Goal: Information Seeking & Learning: Learn about a topic

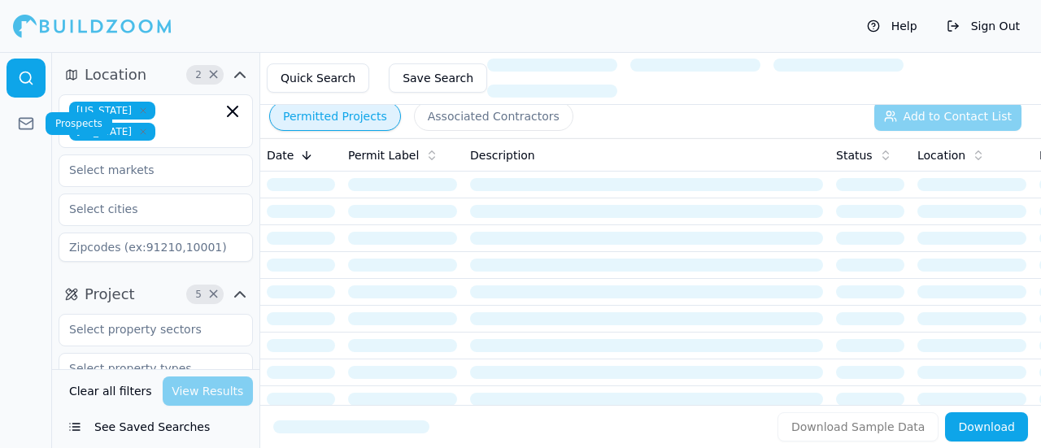
click at [24, 126] on icon at bounding box center [26, 123] width 16 height 16
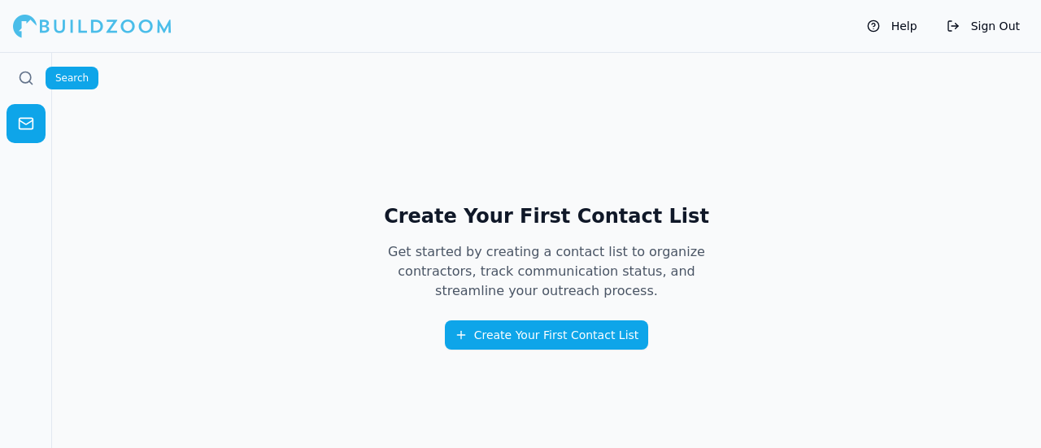
click at [21, 72] on icon at bounding box center [26, 78] width 16 height 16
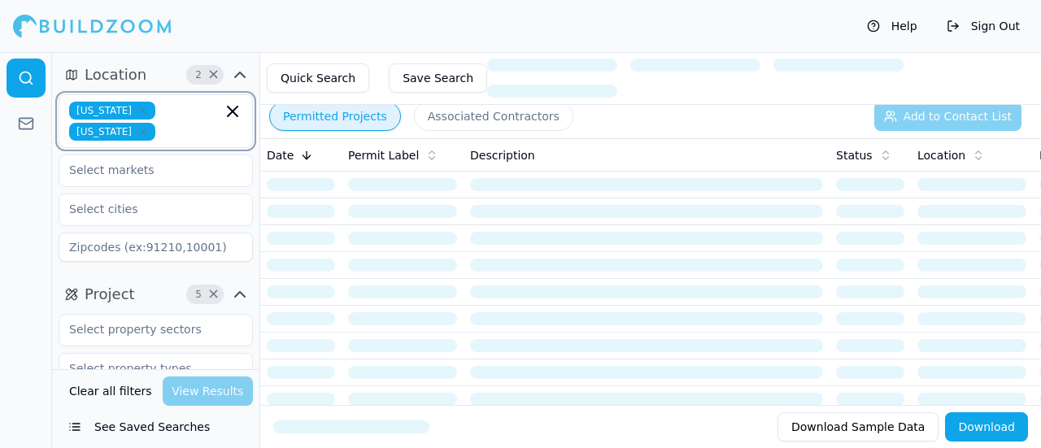
click at [233, 111] on icon "button" at bounding box center [233, 112] width 10 height 10
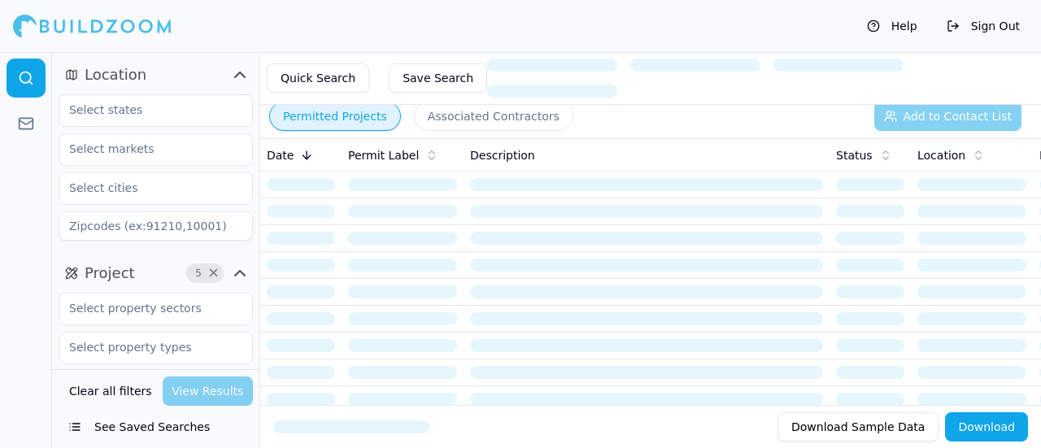
click at [0, 211] on div at bounding box center [26, 250] width 52 height 396
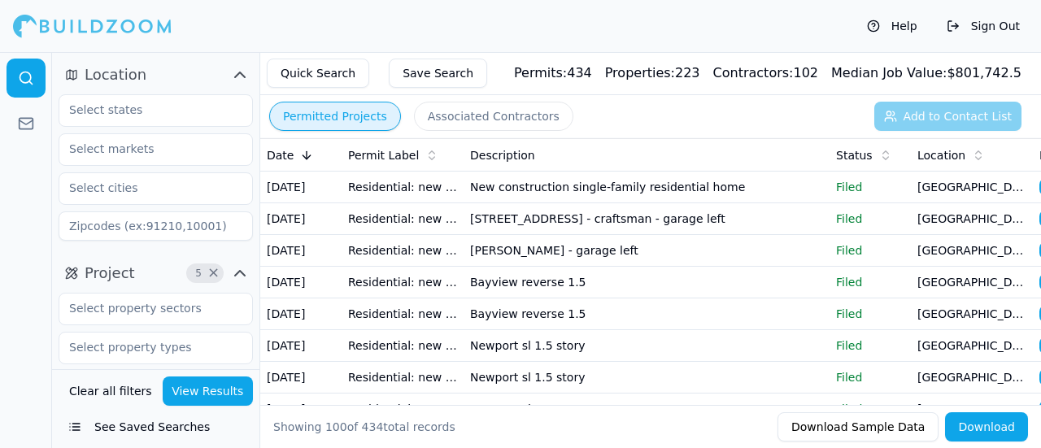
click at [215, 273] on span "×" at bounding box center [213, 273] width 12 height 8
click at [172, 104] on input "text" at bounding box center [145, 109] width 172 height 29
click at [49, 199] on div at bounding box center [26, 250] width 52 height 396
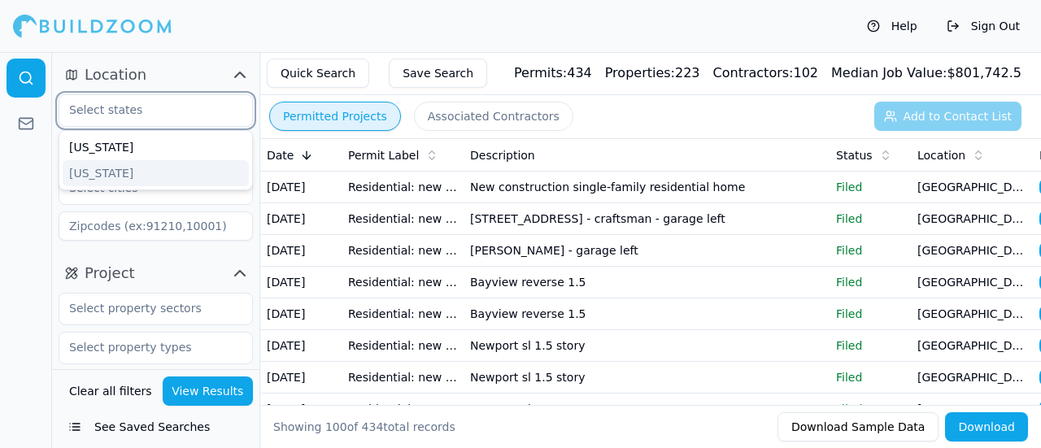
click at [120, 116] on input "text" at bounding box center [145, 109] width 172 height 29
click at [119, 144] on div "[US_STATE]" at bounding box center [156, 147] width 186 height 26
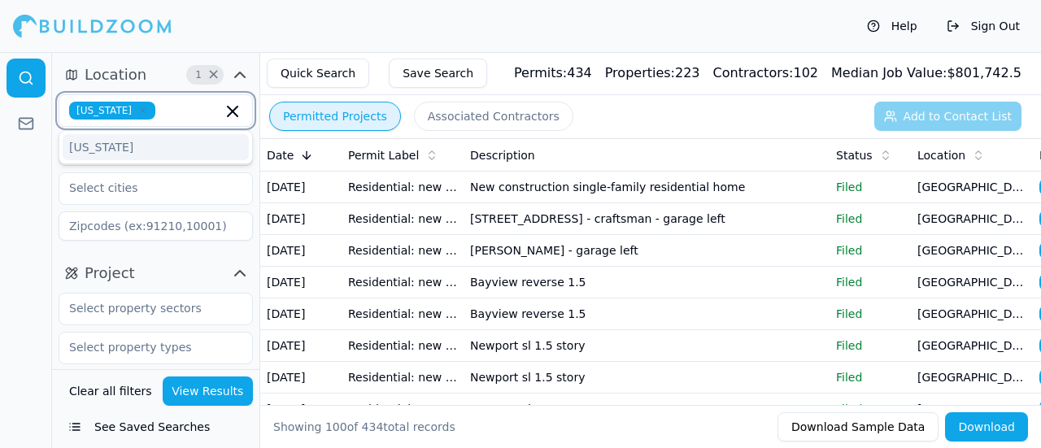
click at [117, 150] on div "[US_STATE]" at bounding box center [156, 147] width 186 height 26
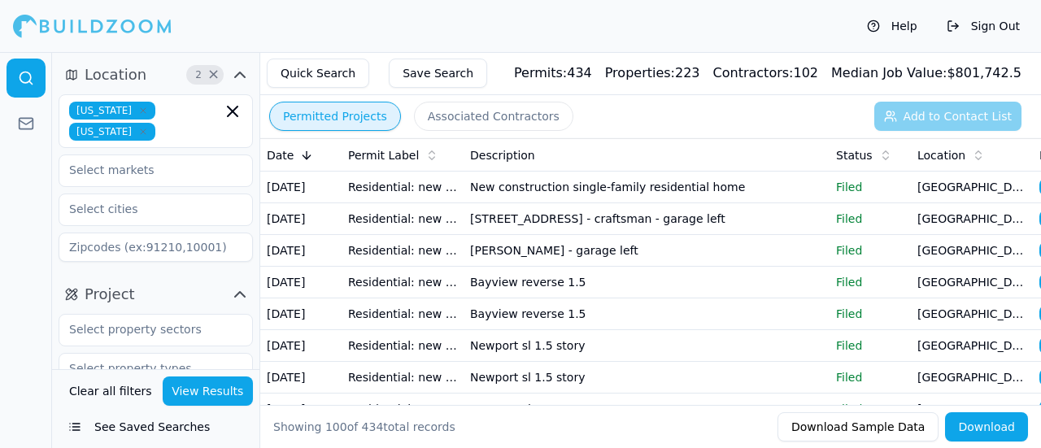
click at [45, 156] on div at bounding box center [26, 250] width 52 height 396
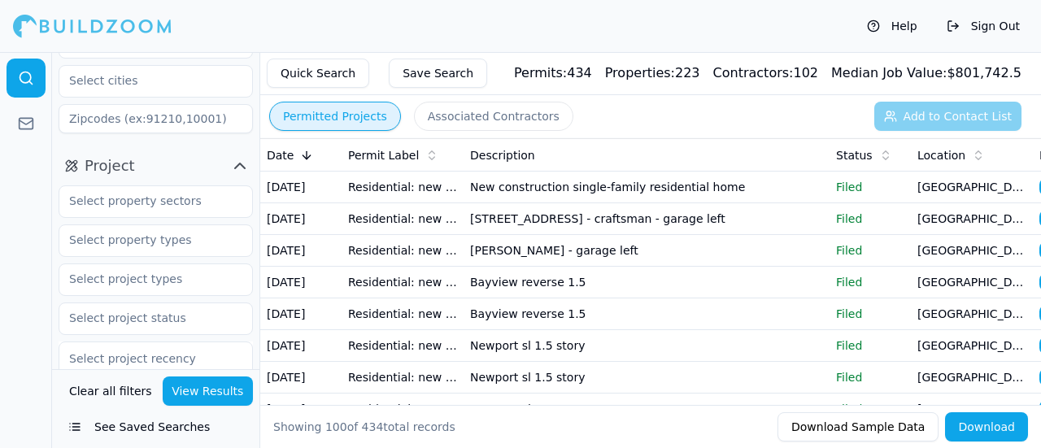
scroll to position [163, 0]
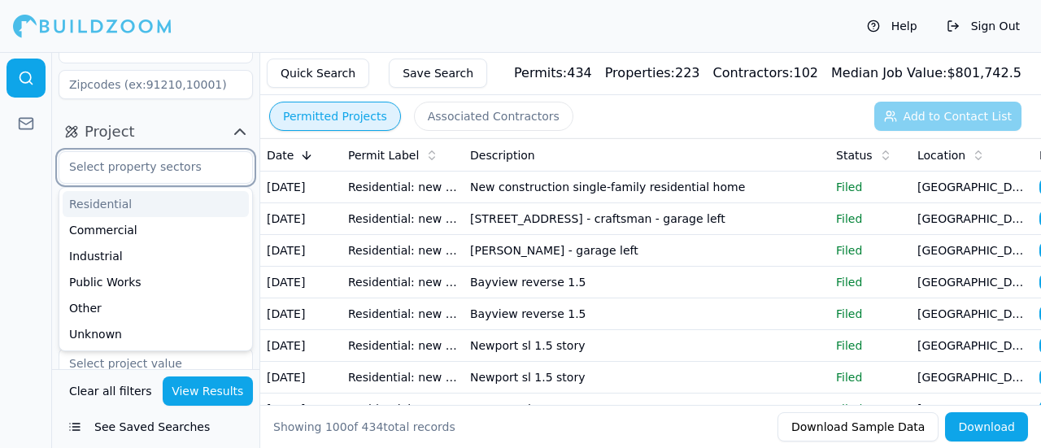
click at [112, 152] on input "text" at bounding box center [145, 166] width 172 height 29
click at [82, 191] on div "Residential" at bounding box center [156, 204] width 186 height 26
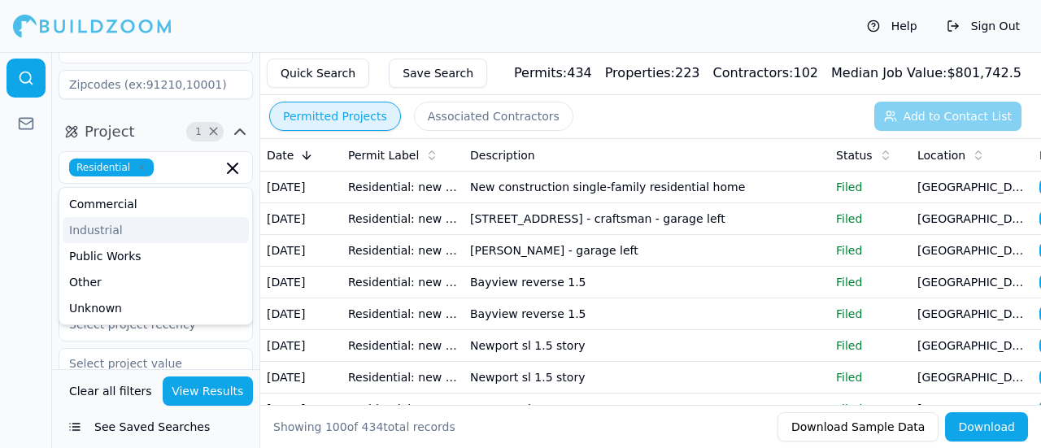
click at [23, 211] on div at bounding box center [26, 250] width 52 height 396
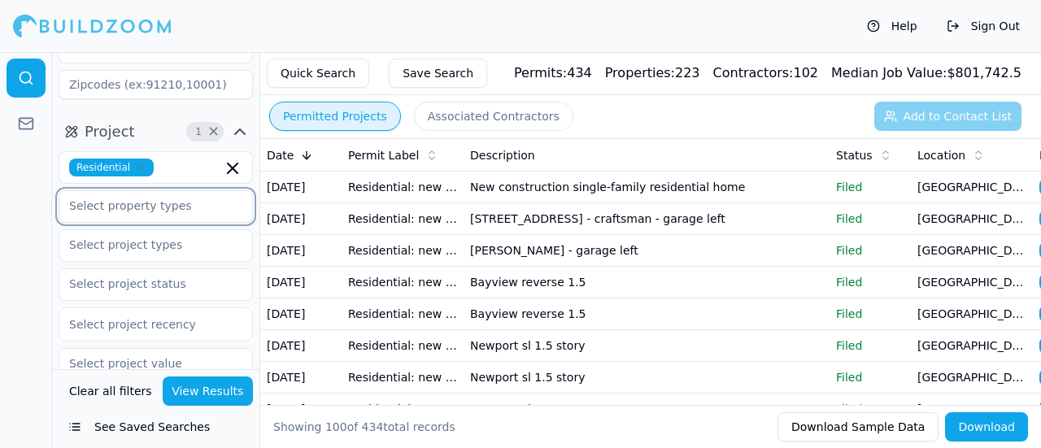
click at [122, 194] on input "text" at bounding box center [145, 205] width 172 height 29
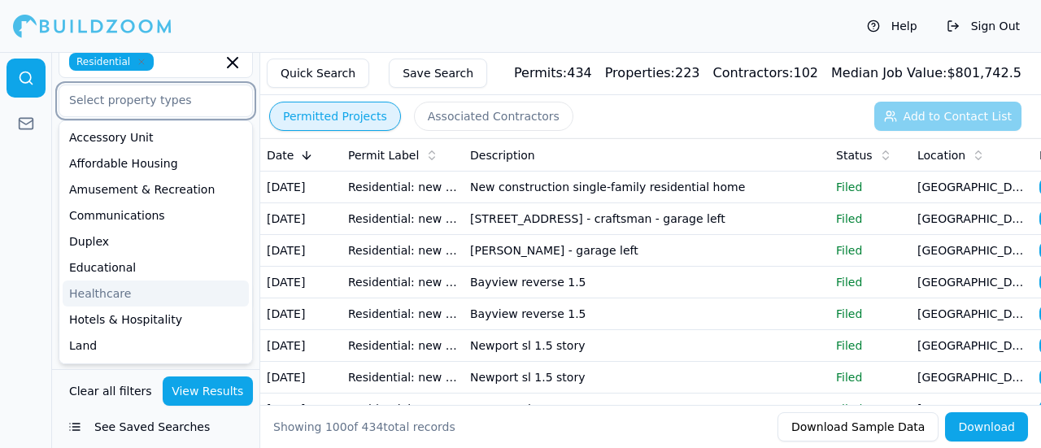
scroll to position [244, 0]
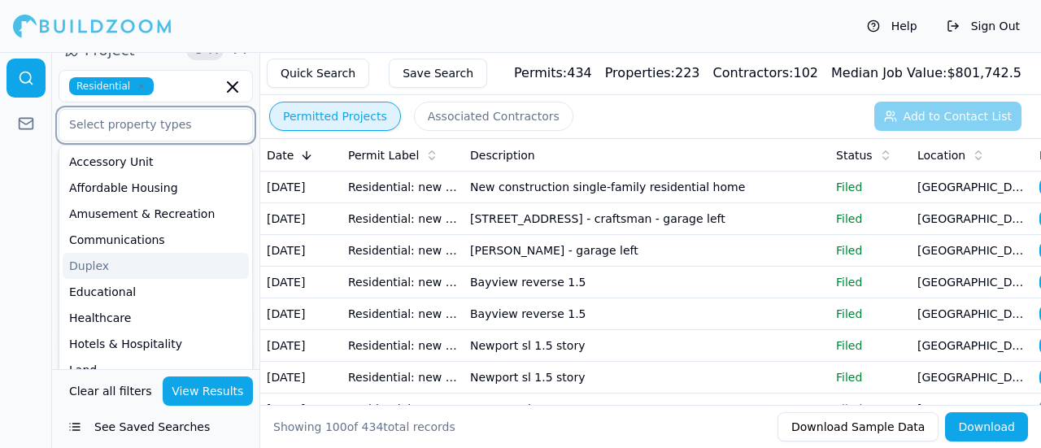
click at [179, 253] on div "Duplex" at bounding box center [156, 266] width 186 height 26
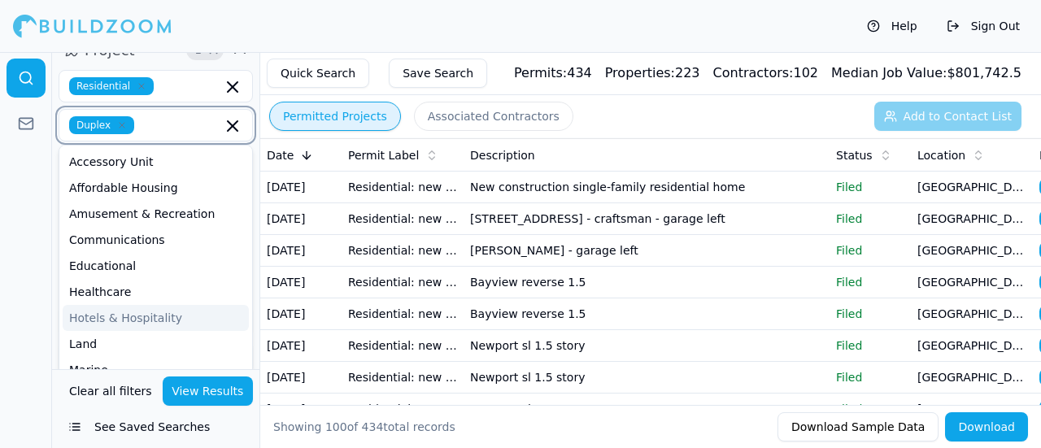
scroll to position [81, 0]
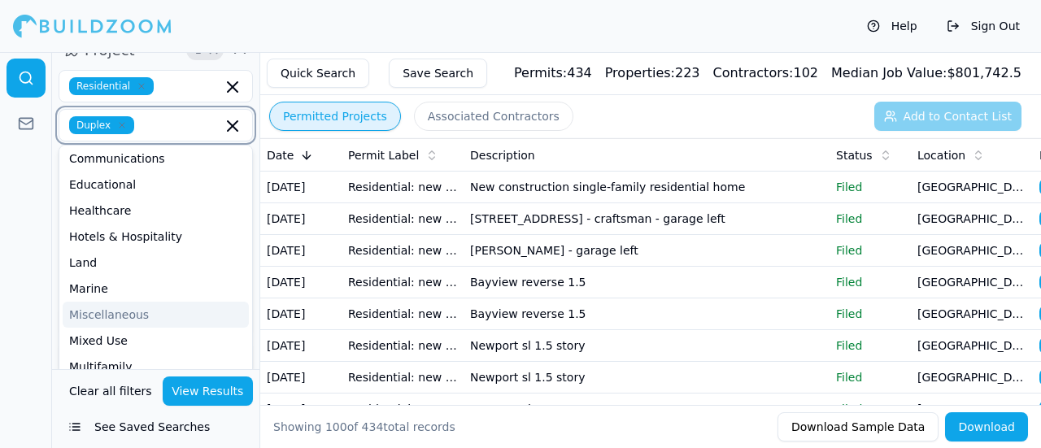
click at [150, 302] on div "Miscellaneous" at bounding box center [156, 315] width 186 height 26
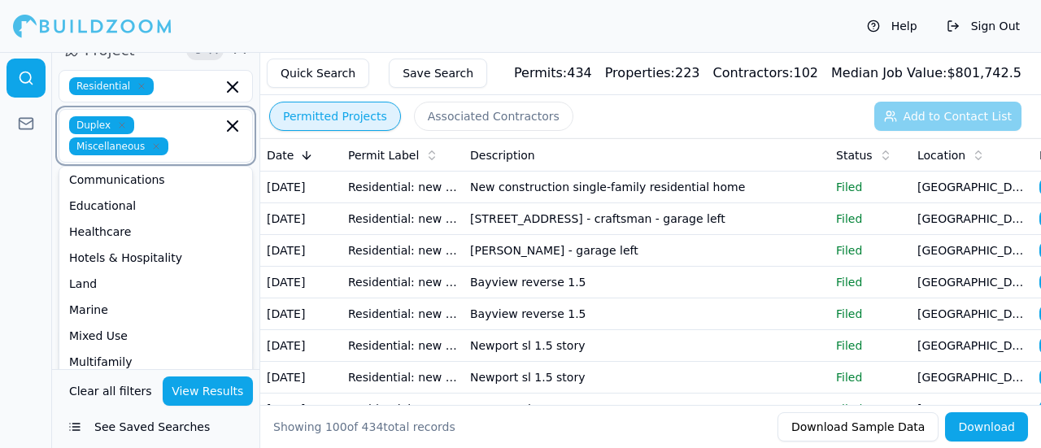
scroll to position [163, 0]
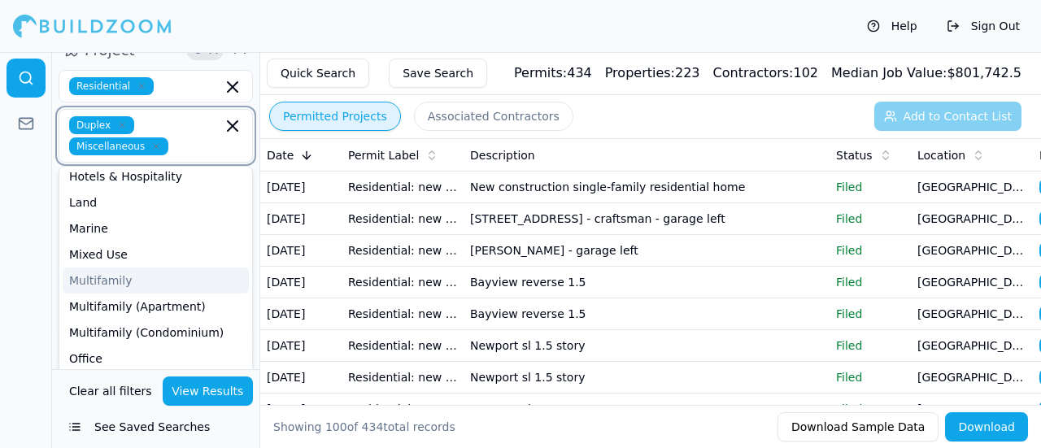
click at [132, 268] on div "Multifamily" at bounding box center [156, 281] width 186 height 26
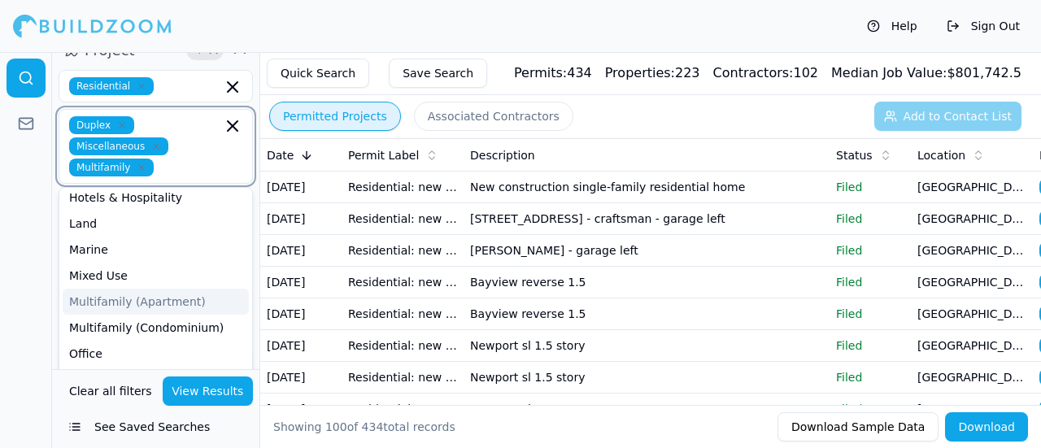
click at [137, 289] on div "Multifamily (Apartment)" at bounding box center [156, 302] width 186 height 26
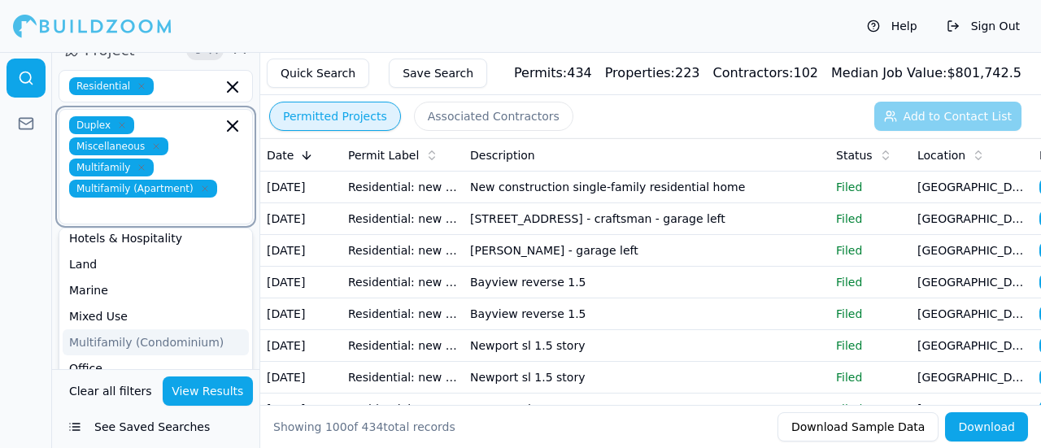
click at [137, 329] on div "Multifamily (Condominium)" at bounding box center [156, 342] width 186 height 26
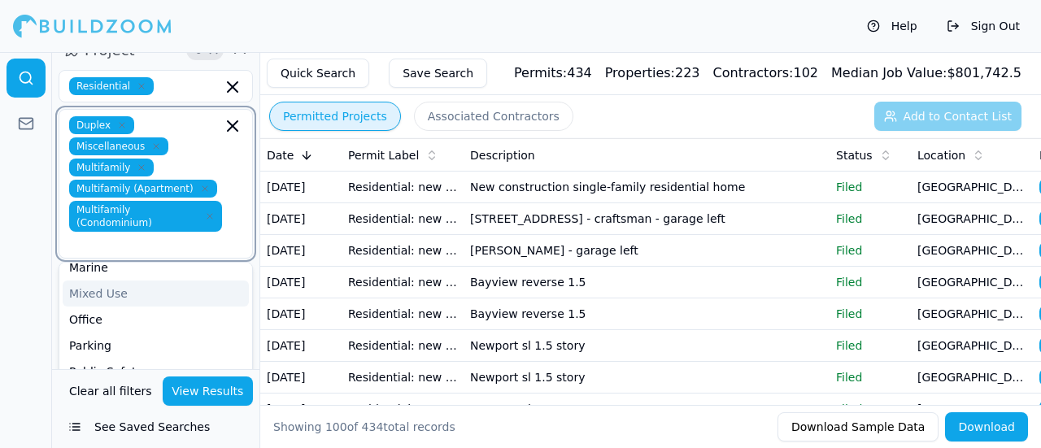
scroll to position [244, 0]
click at [127, 282] on div "Office" at bounding box center [156, 295] width 186 height 26
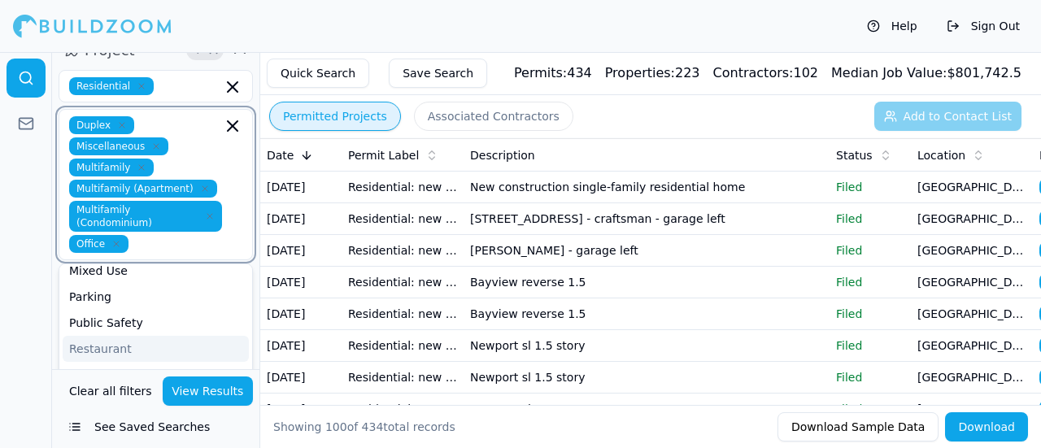
scroll to position [284, 0]
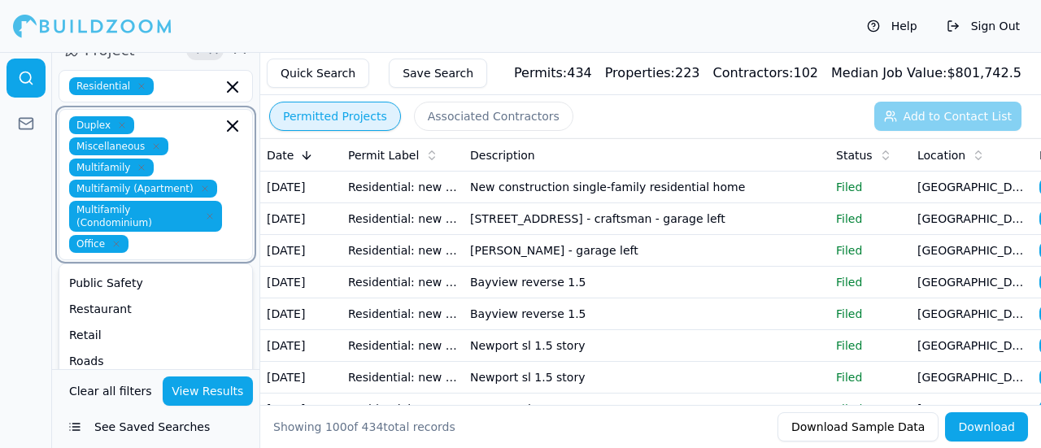
click at [132, 374] on div "Single Family" at bounding box center [156, 387] width 186 height 26
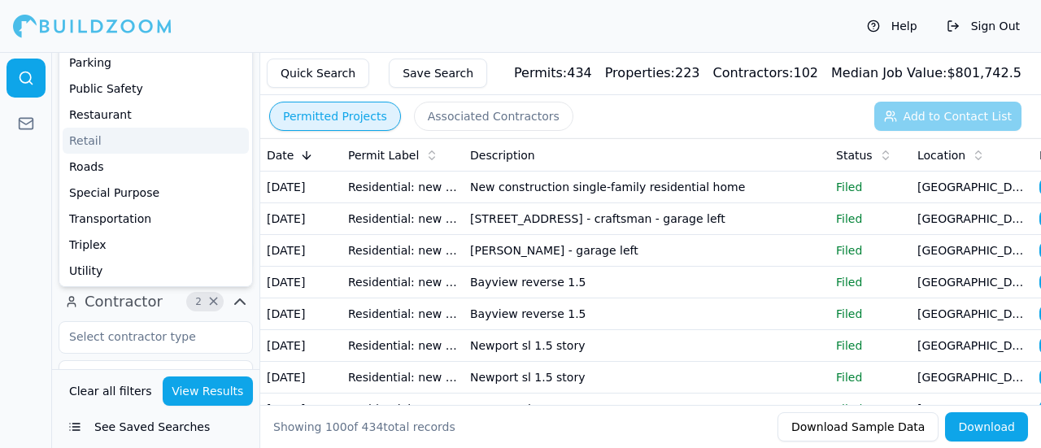
scroll to position [488, 0]
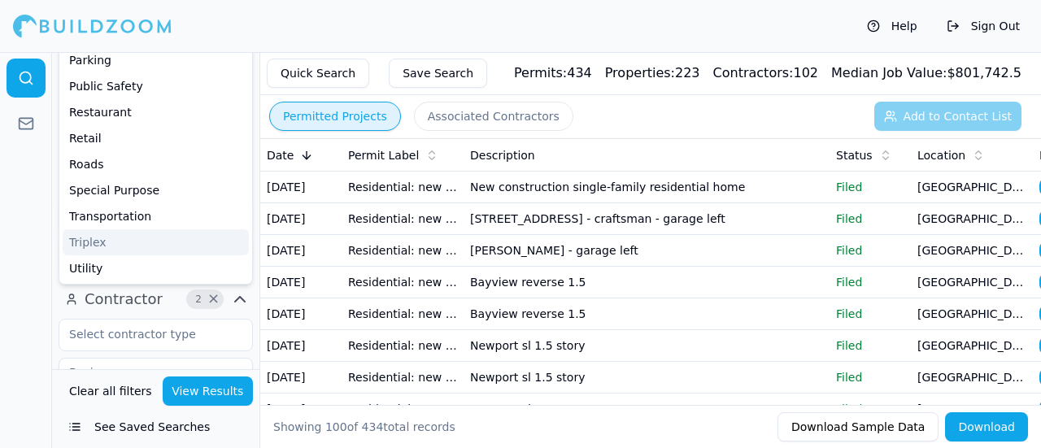
click at [120, 229] on div "Triplex" at bounding box center [156, 242] width 186 height 26
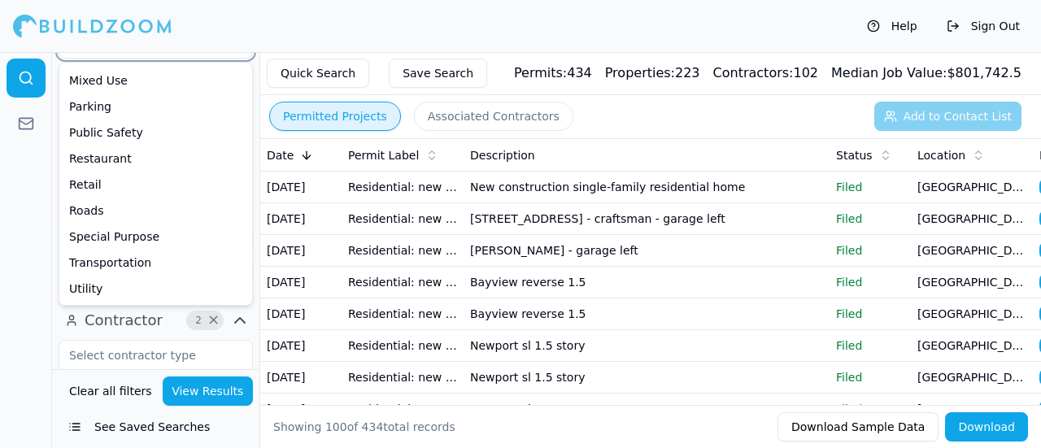
scroll to position [515, 0]
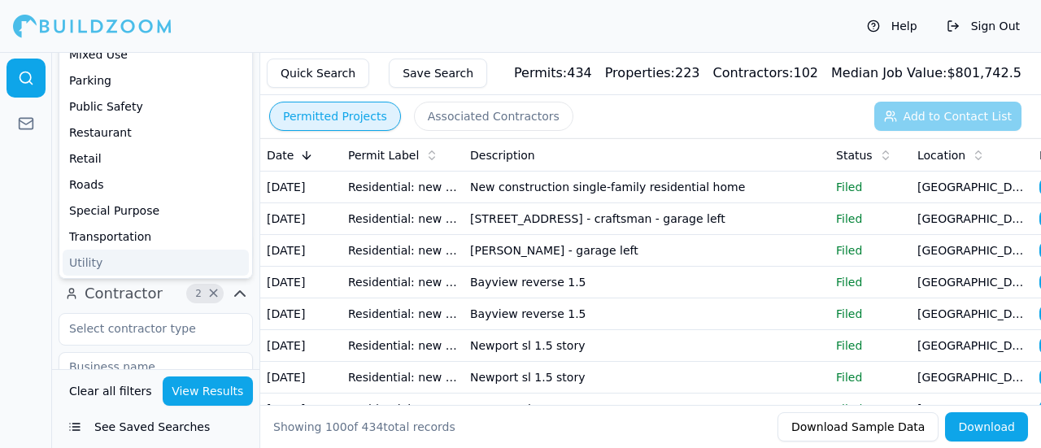
click at [23, 259] on div at bounding box center [26, 250] width 52 height 396
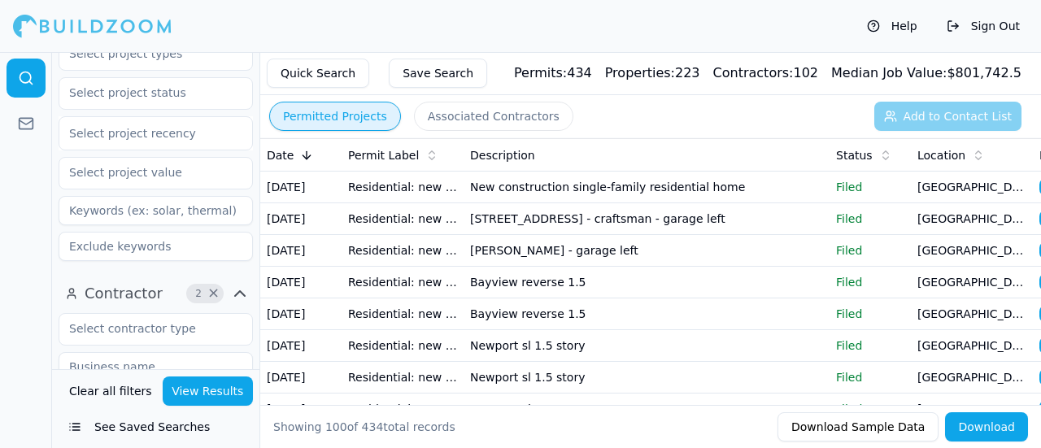
click at [202, 285] on span "2" at bounding box center [198, 293] width 16 height 16
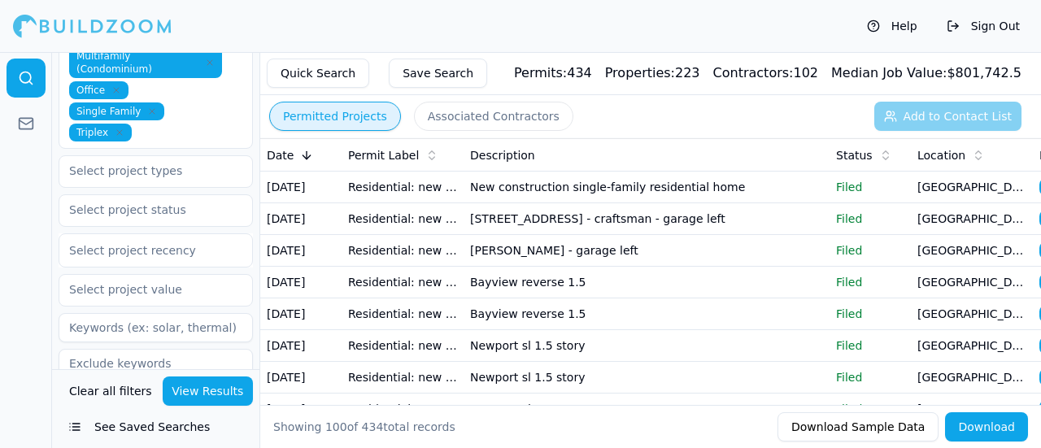
click at [243, 408] on icon "button" at bounding box center [240, 410] width 10 height 5
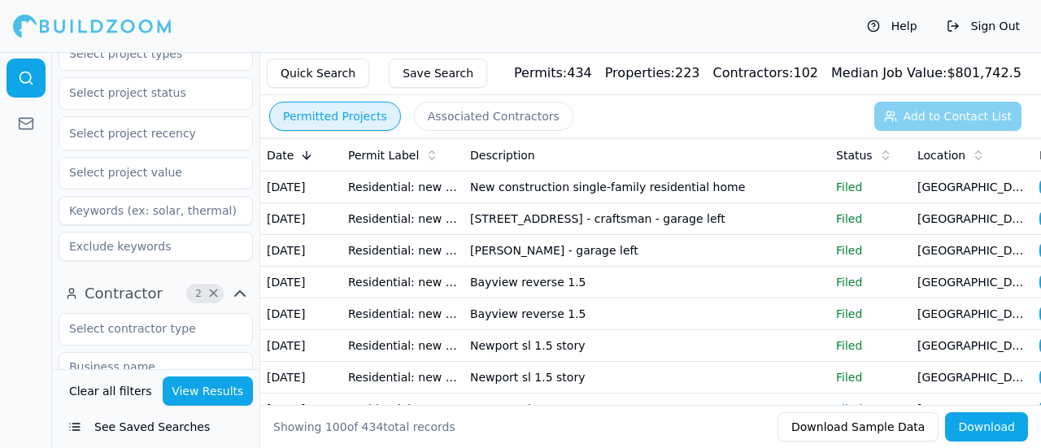
scroll to position [677, 0]
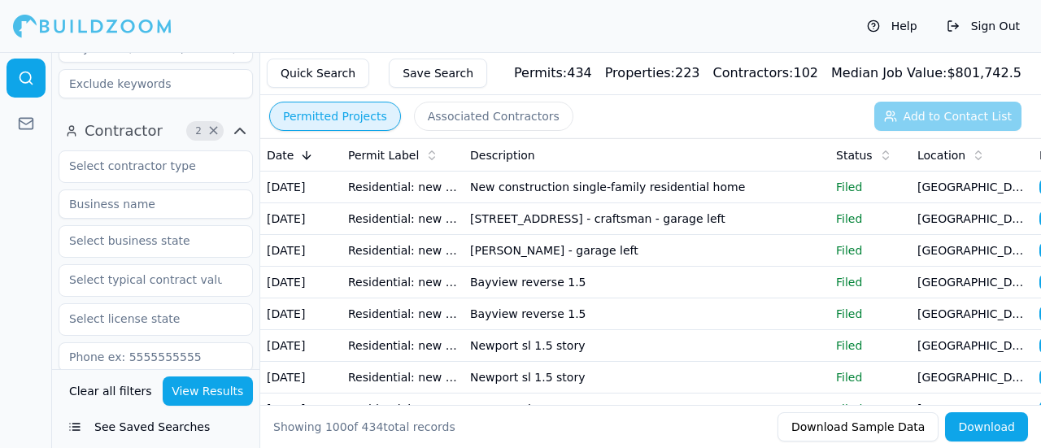
click at [146, 150] on div at bounding box center [156, 166] width 194 height 33
click at [211, 127] on span "×" at bounding box center [213, 131] width 12 height 8
click at [203, 151] on input "text" at bounding box center [145, 165] width 172 height 29
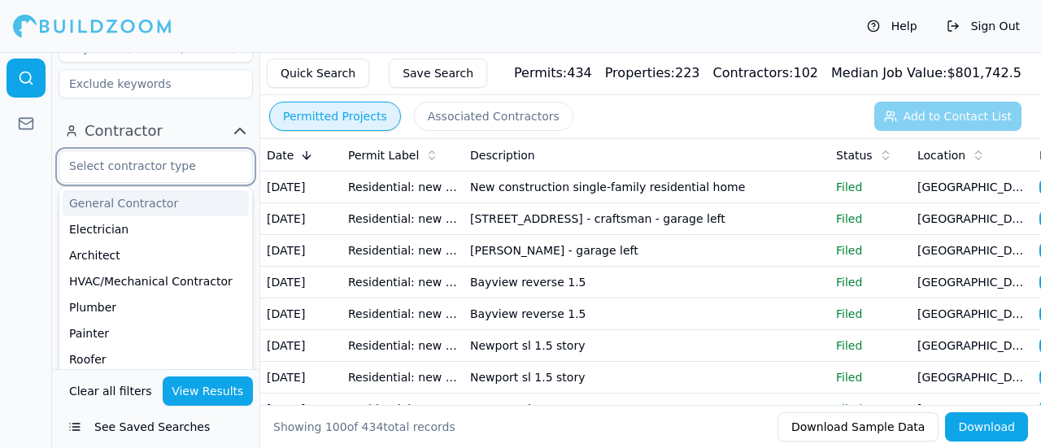
click at [171, 190] on div "General Contractor" at bounding box center [156, 203] width 186 height 26
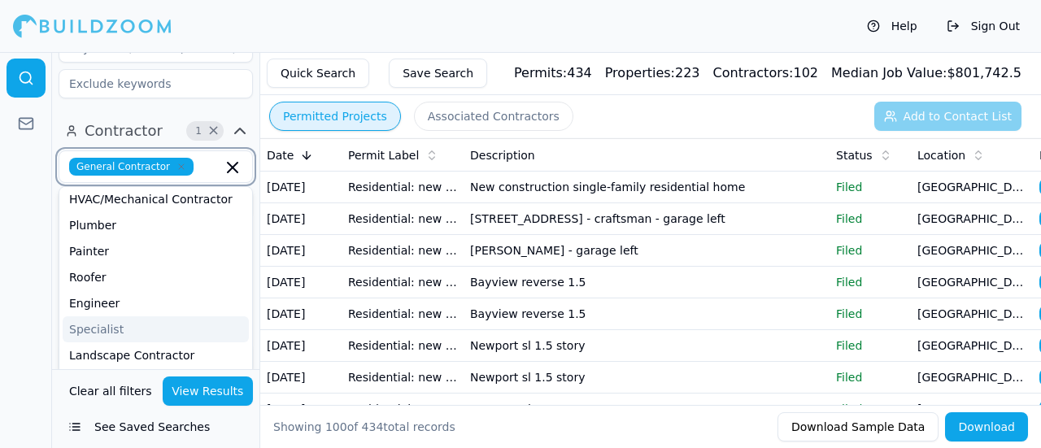
scroll to position [81, 0]
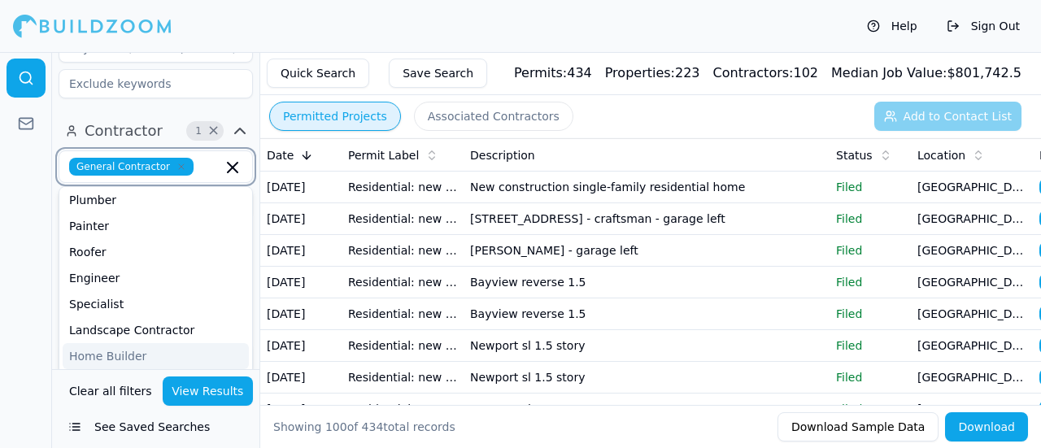
click at [154, 343] on div "Home Builder" at bounding box center [156, 356] width 186 height 26
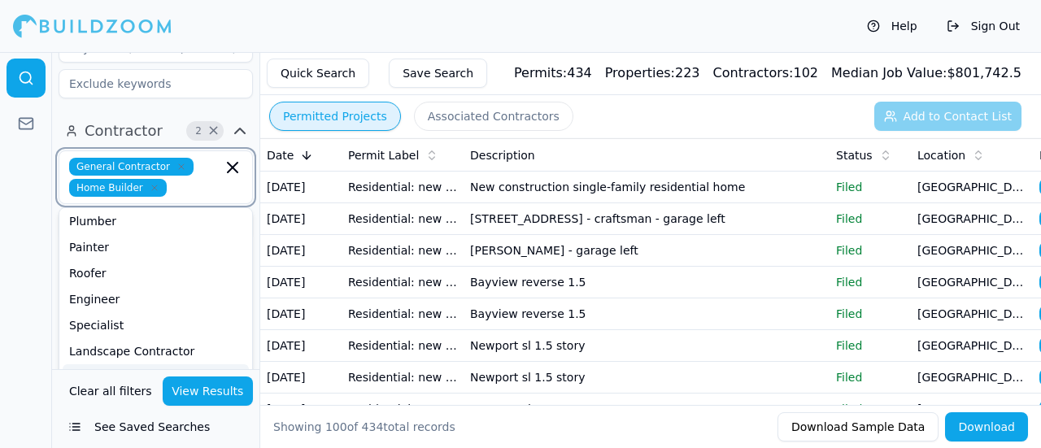
click at [154, 364] on div "[PERSON_NAME]" at bounding box center [156, 377] width 186 height 26
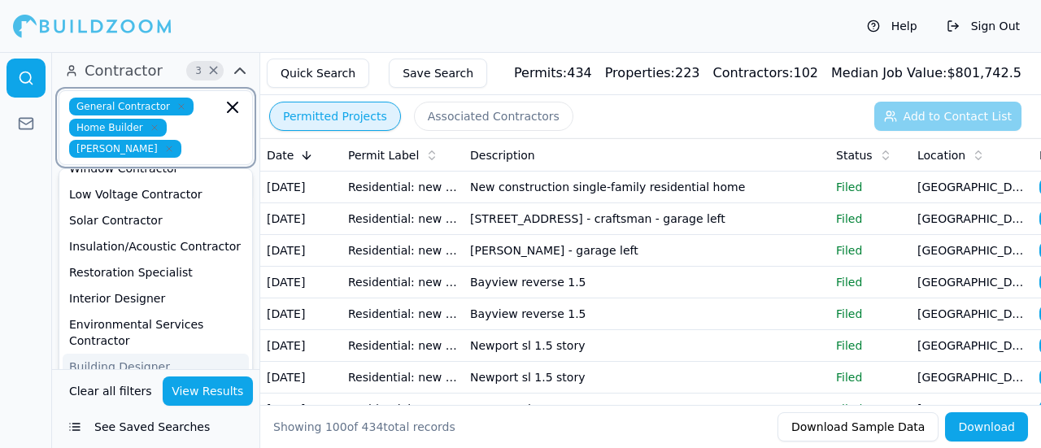
scroll to position [759, 0]
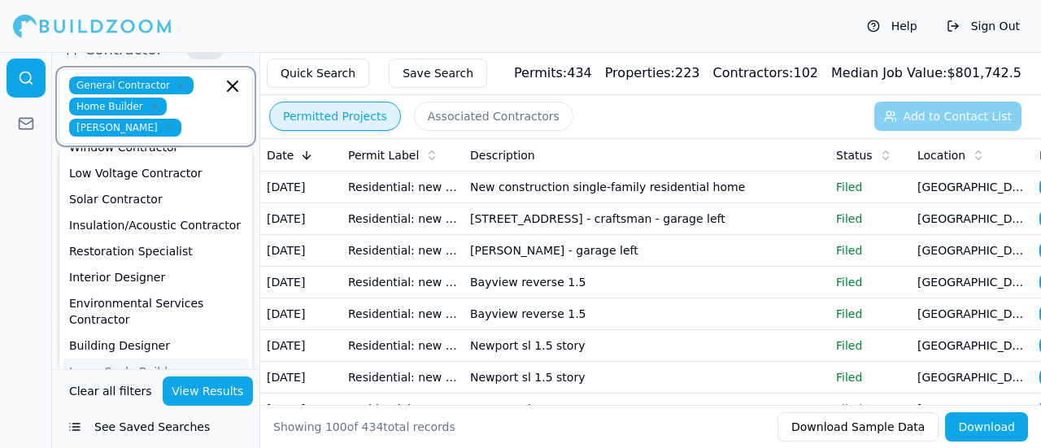
click at [155, 359] on div "Large Scale Builder" at bounding box center [156, 372] width 186 height 26
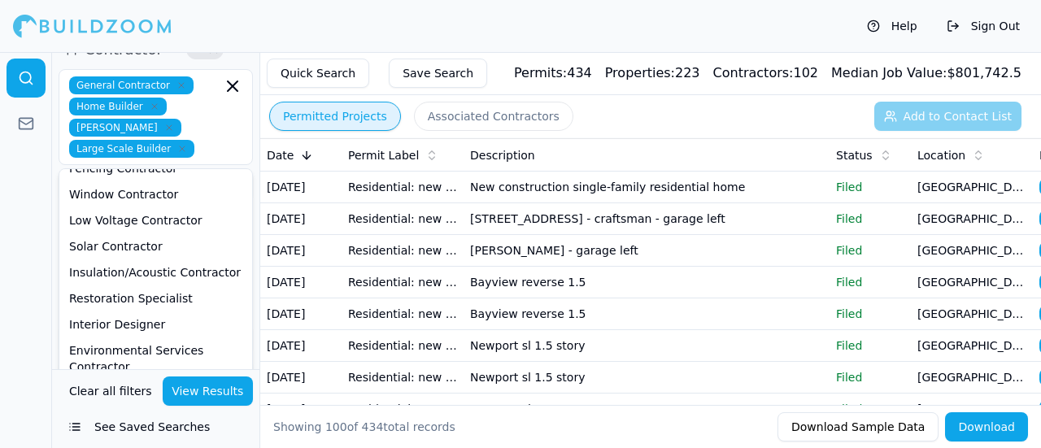
click at [0, 284] on div at bounding box center [26, 250] width 52 height 396
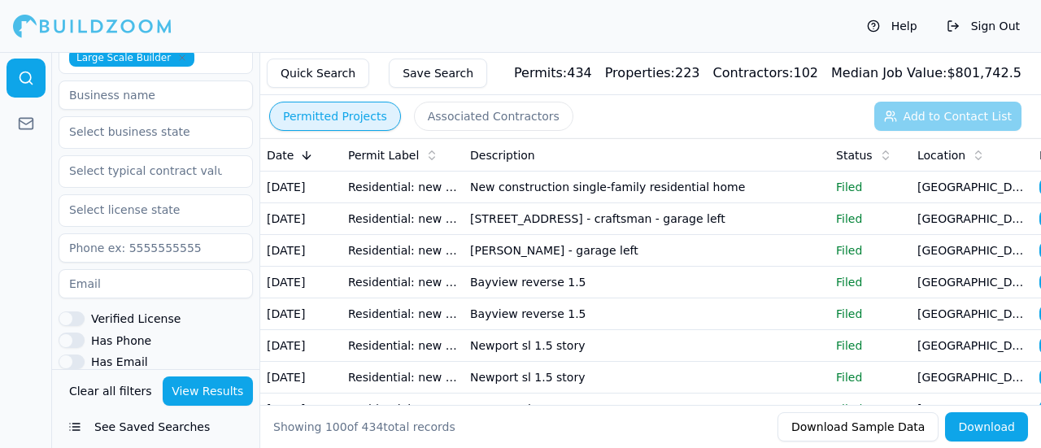
scroll to position [975, 0]
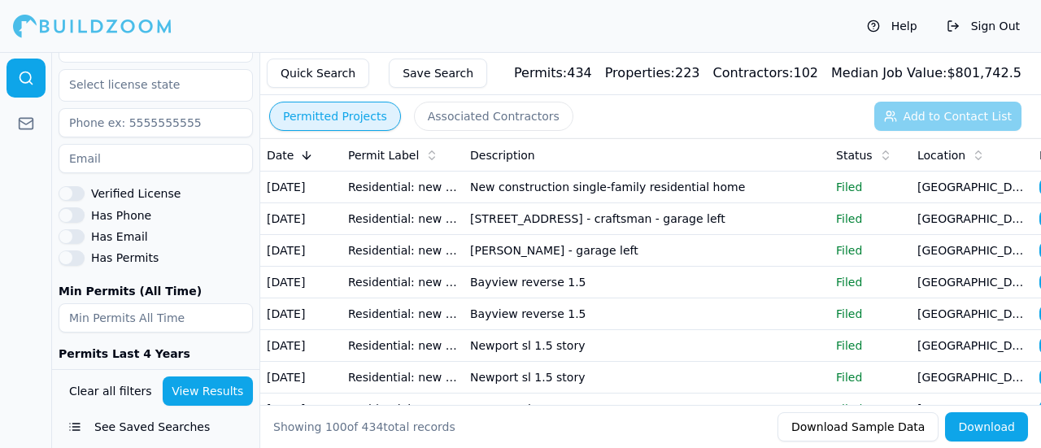
click at [202, 394] on button "View Results" at bounding box center [208, 390] width 91 height 29
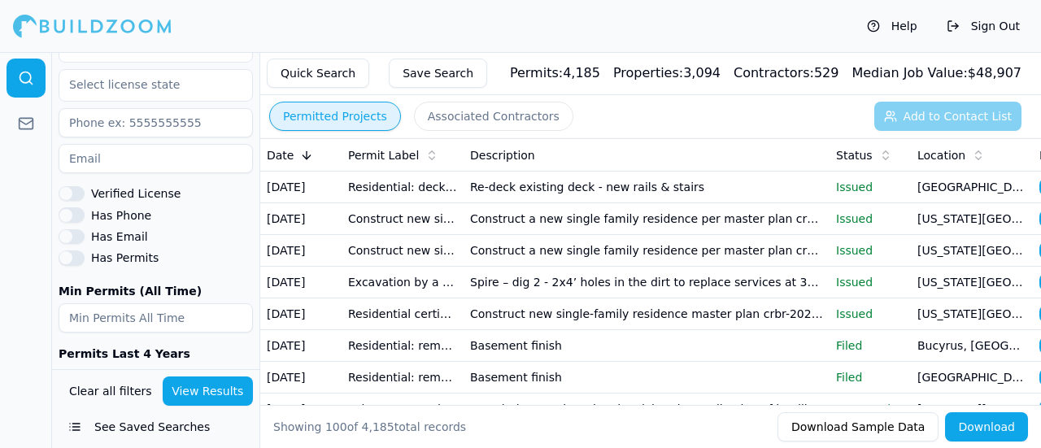
click at [1001, 429] on button "Download" at bounding box center [986, 426] width 83 height 29
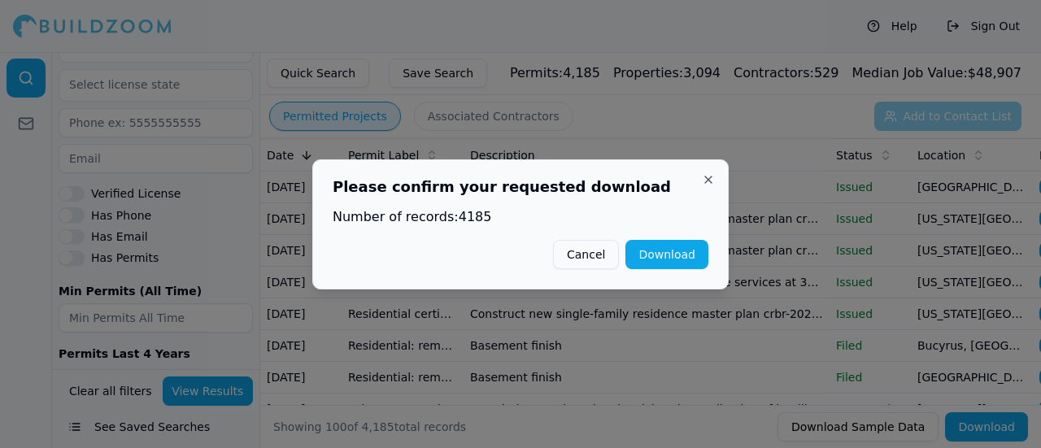
click at [661, 257] on button "Download" at bounding box center [666, 254] width 83 height 29
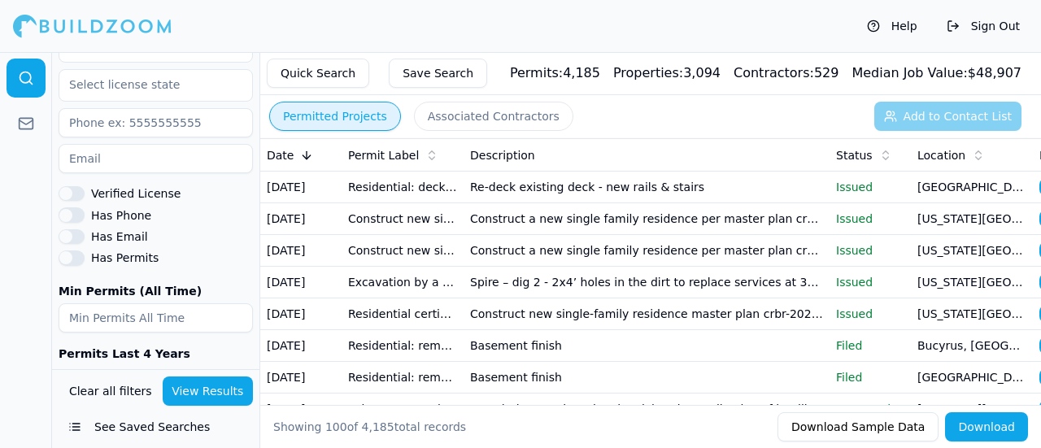
click at [449, 128] on button "Associated Contractors" at bounding box center [493, 116] width 159 height 29
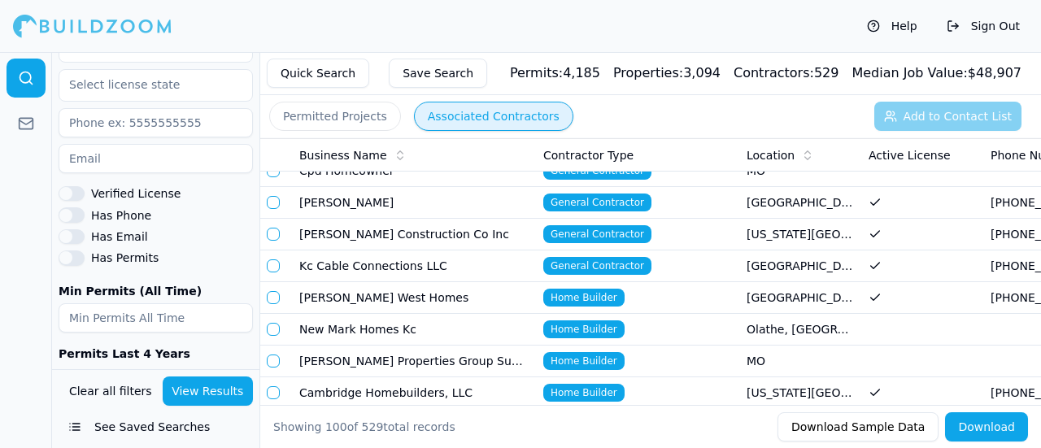
scroll to position [81, 0]
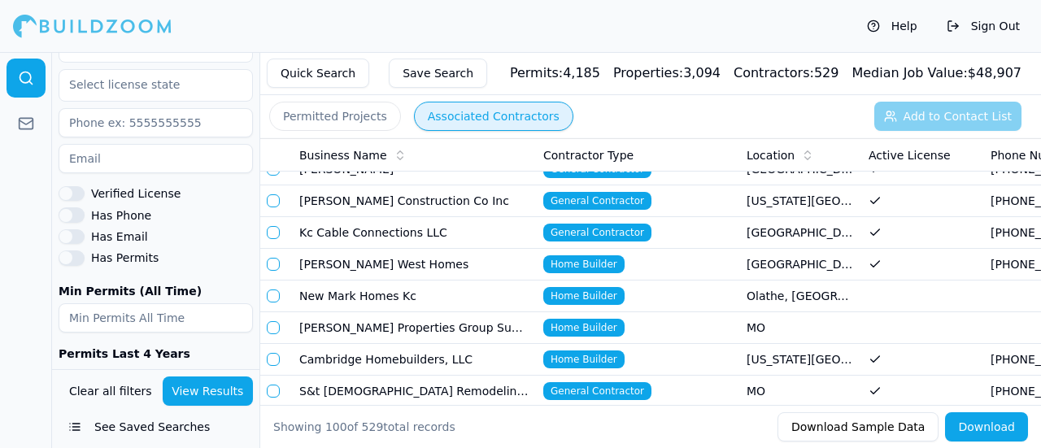
click at [442, 359] on td "Cambridge Homebuilders, LLC" at bounding box center [415, 360] width 244 height 32
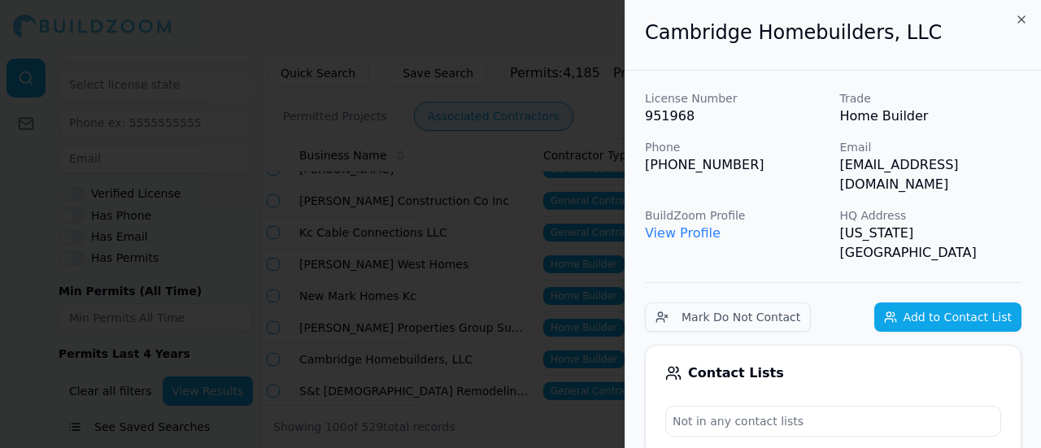
click at [693, 225] on link "View Profile" at bounding box center [683, 232] width 76 height 15
click at [1020, 22] on icon "button" at bounding box center [1021, 19] width 13 height 13
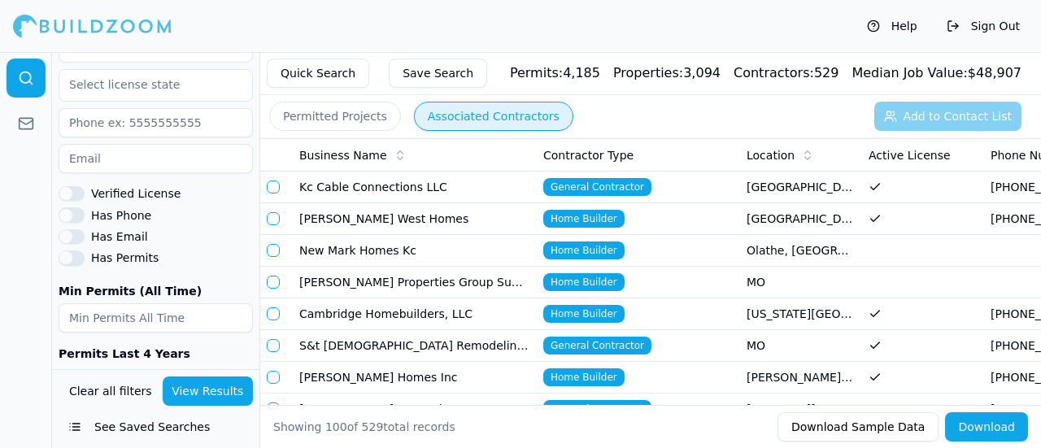
scroll to position [163, 0]
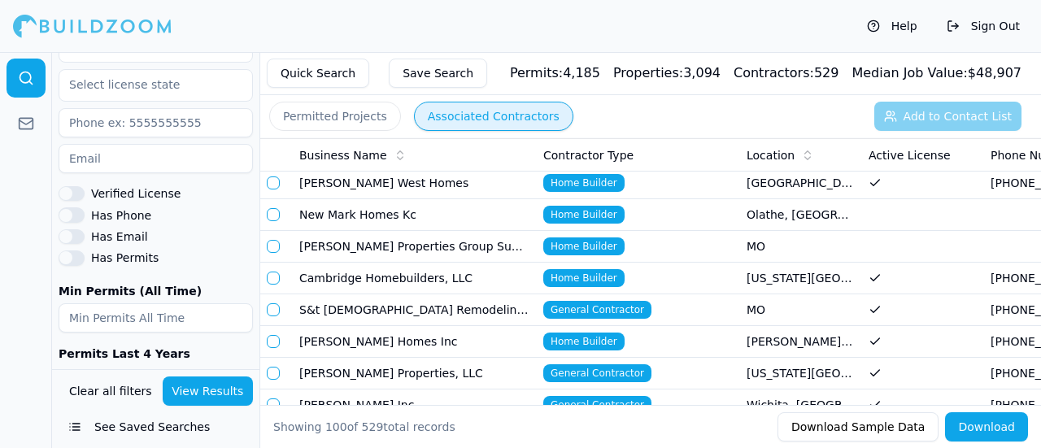
click at [451, 308] on td "S&t [DEMOGRAPHIC_DATA] Remodeling LLC" at bounding box center [415, 310] width 244 height 32
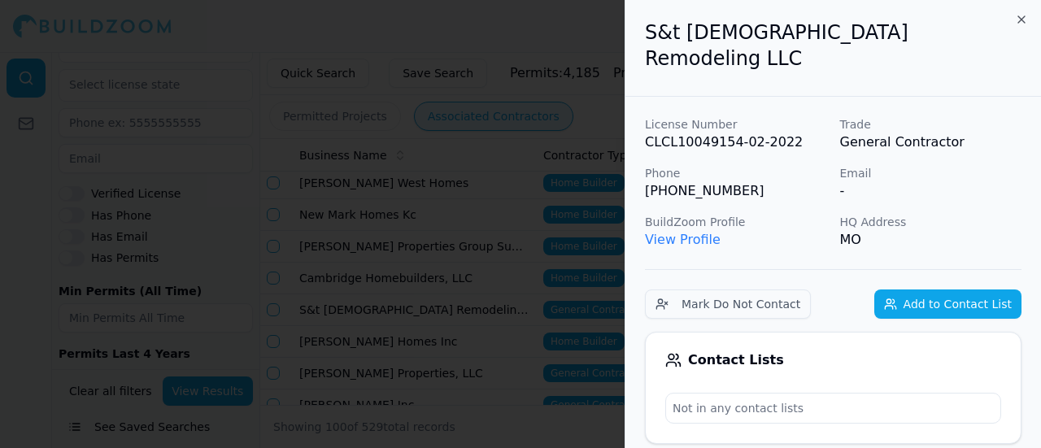
click at [681, 232] on link "View Profile" at bounding box center [683, 239] width 76 height 15
click at [533, 204] on div at bounding box center [520, 224] width 1041 height 448
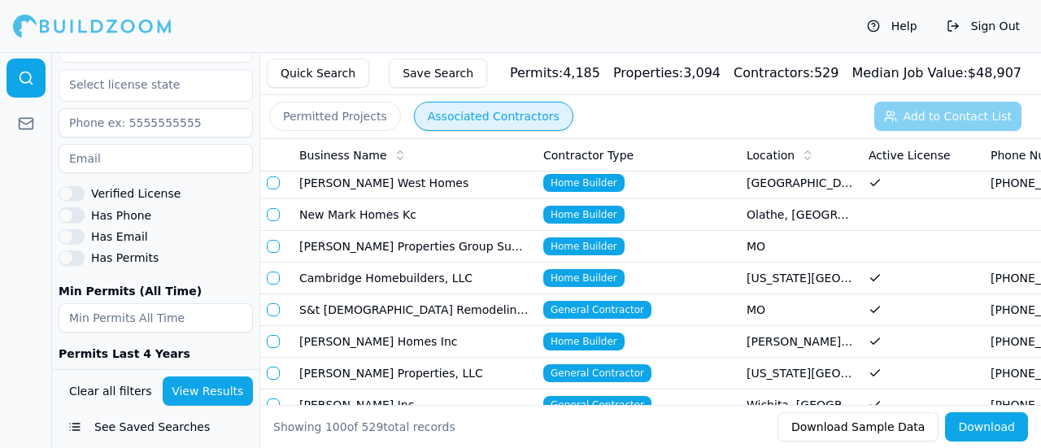
scroll to position [244, 0]
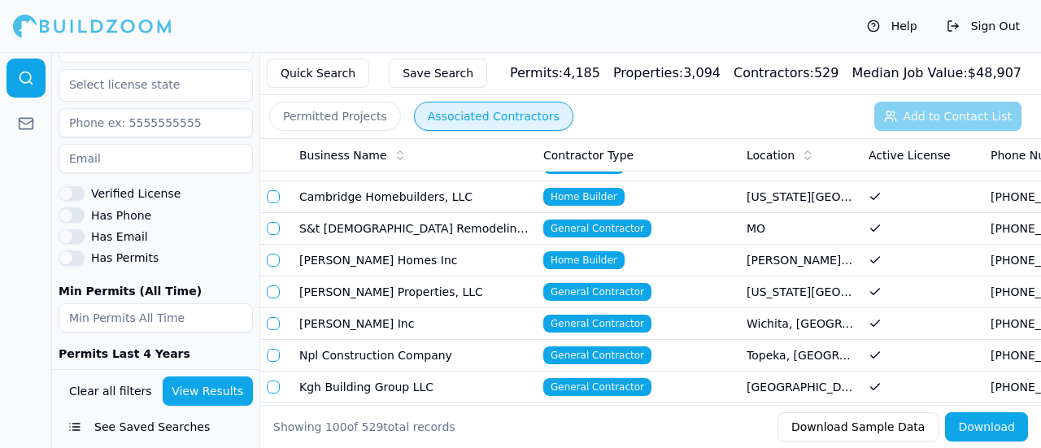
click at [403, 289] on td "[PERSON_NAME] Properties, LLC" at bounding box center [415, 292] width 244 height 32
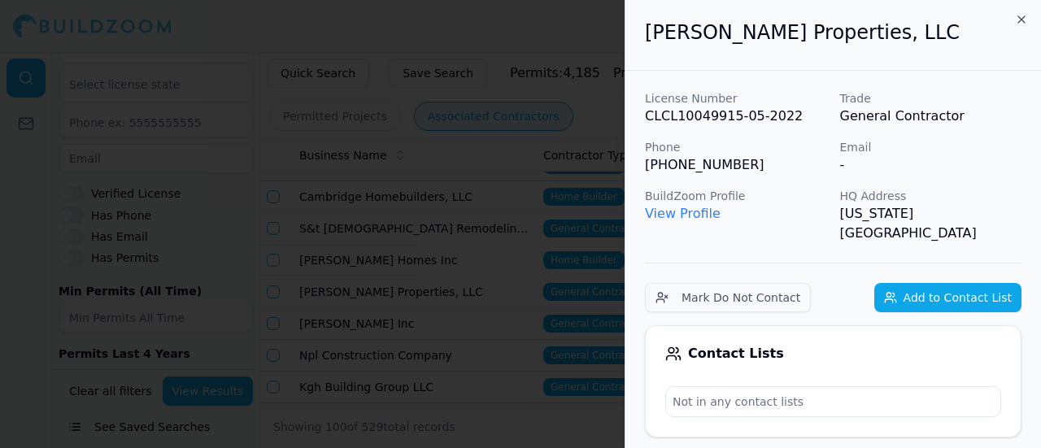
click at [702, 214] on link "View Profile" at bounding box center [683, 213] width 76 height 15
click at [463, 247] on div at bounding box center [520, 224] width 1041 height 448
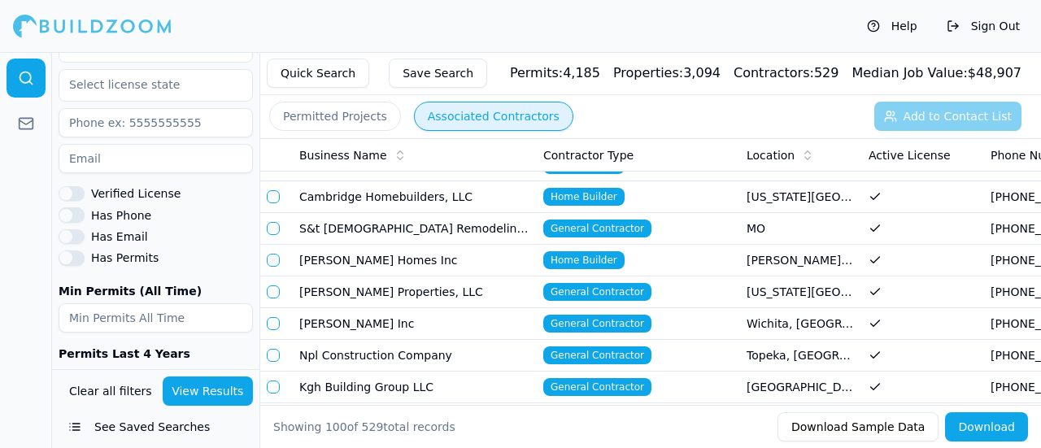
click at [436, 352] on td "Npl Construction Company" at bounding box center [415, 356] width 244 height 32
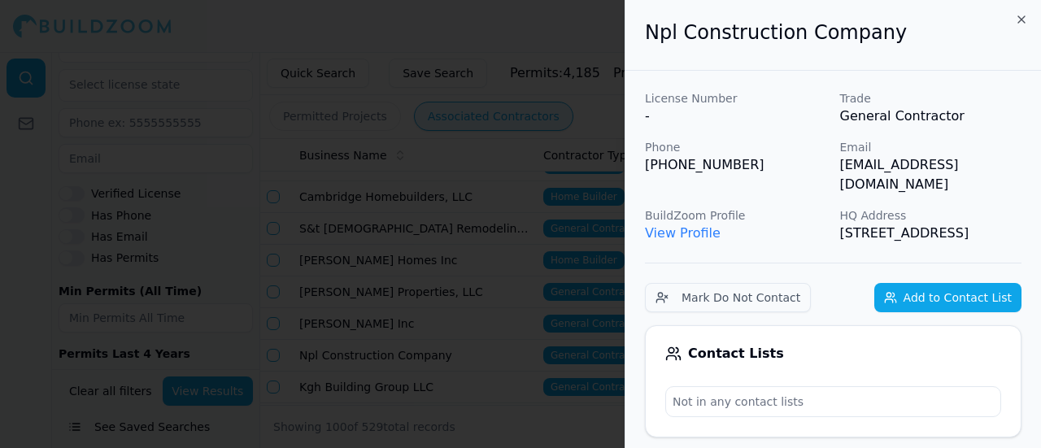
click at [665, 225] on link "View Profile" at bounding box center [683, 232] width 76 height 15
click at [528, 244] on div at bounding box center [520, 224] width 1041 height 448
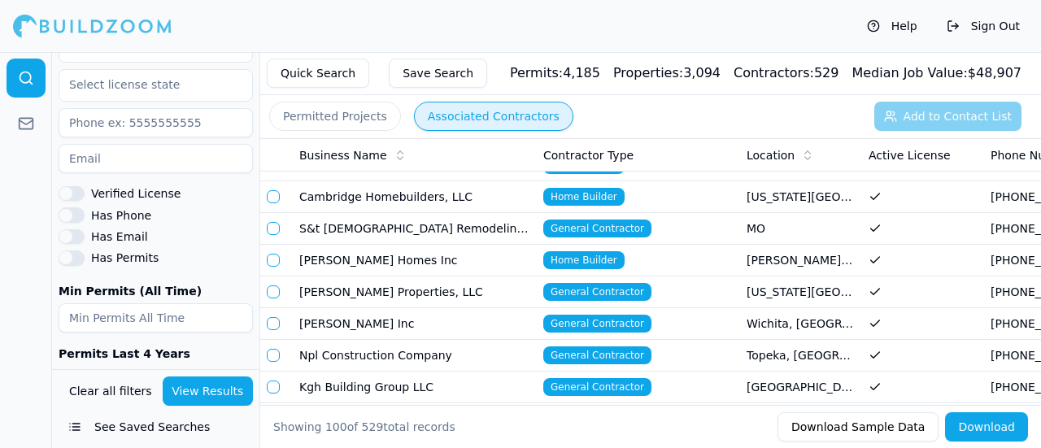
click at [344, 383] on td "Kgh Building Group LLC" at bounding box center [415, 388] width 244 height 32
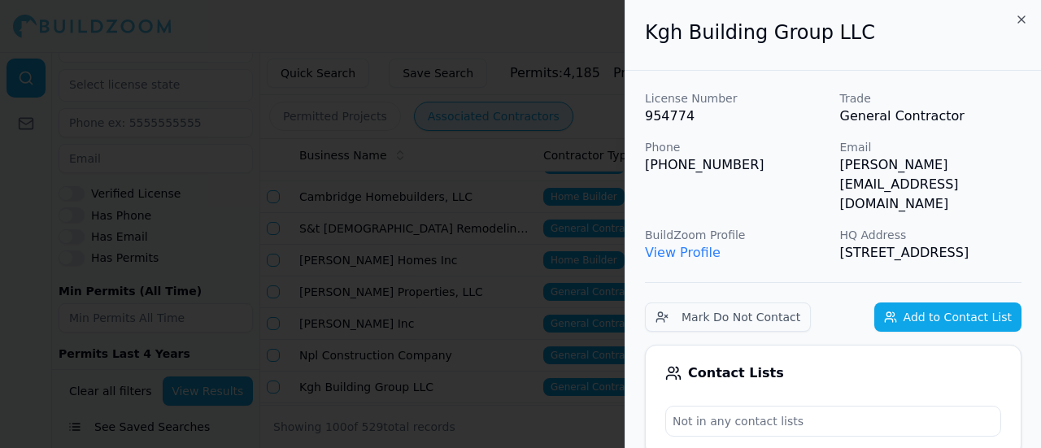
click at [698, 245] on link "View Profile" at bounding box center [683, 252] width 76 height 15
click at [512, 222] on div at bounding box center [520, 224] width 1041 height 448
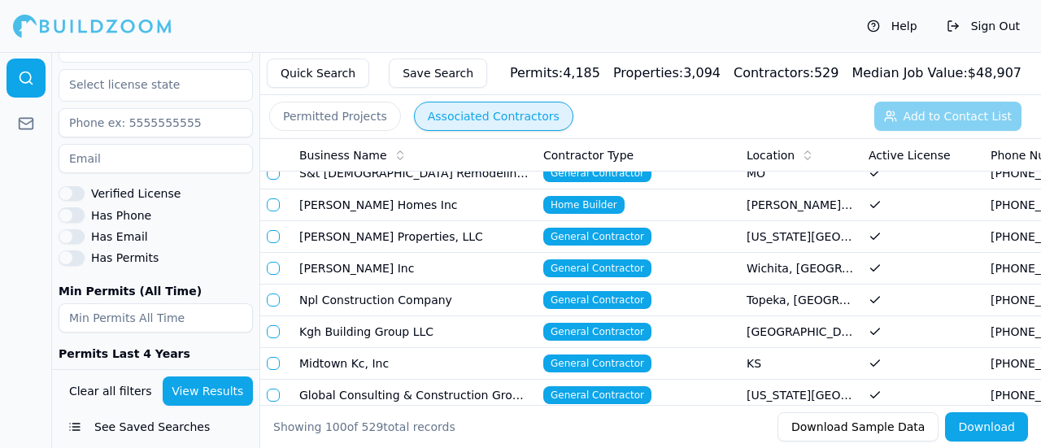
scroll to position [325, 0]
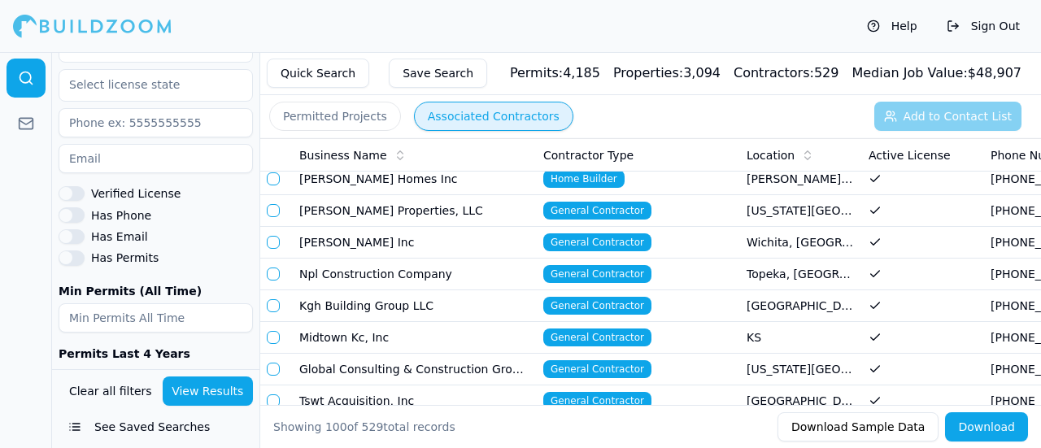
click at [349, 333] on td "Midtown Kc, Inc" at bounding box center [415, 338] width 244 height 32
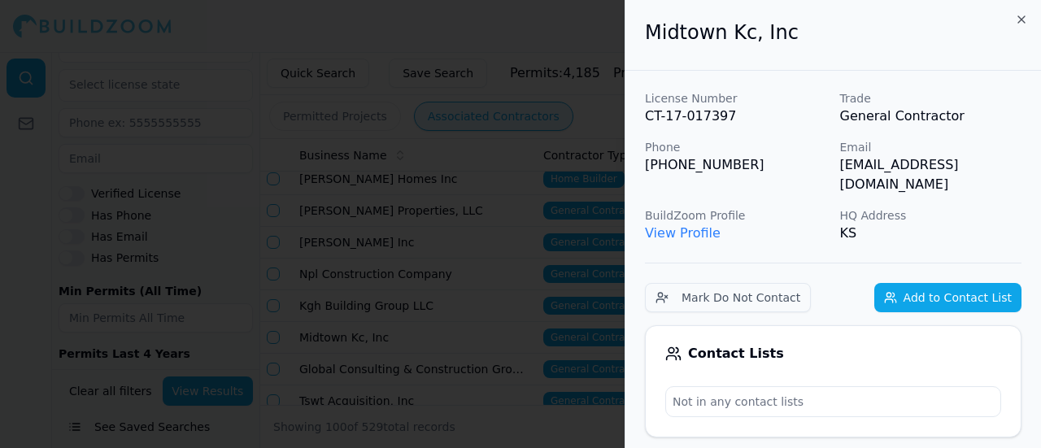
click at [683, 225] on link "View Profile" at bounding box center [683, 232] width 76 height 15
click at [374, 355] on div at bounding box center [520, 224] width 1041 height 448
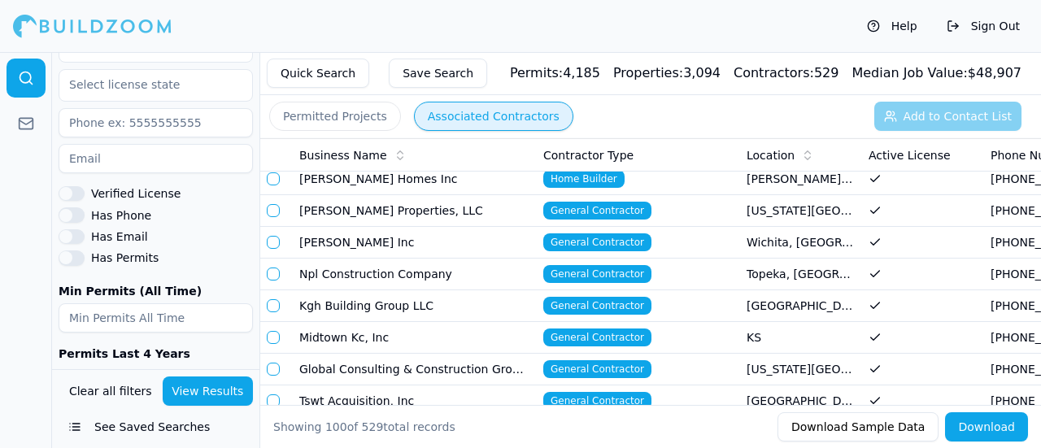
scroll to position [407, 0]
